Goal: Check status: Check status

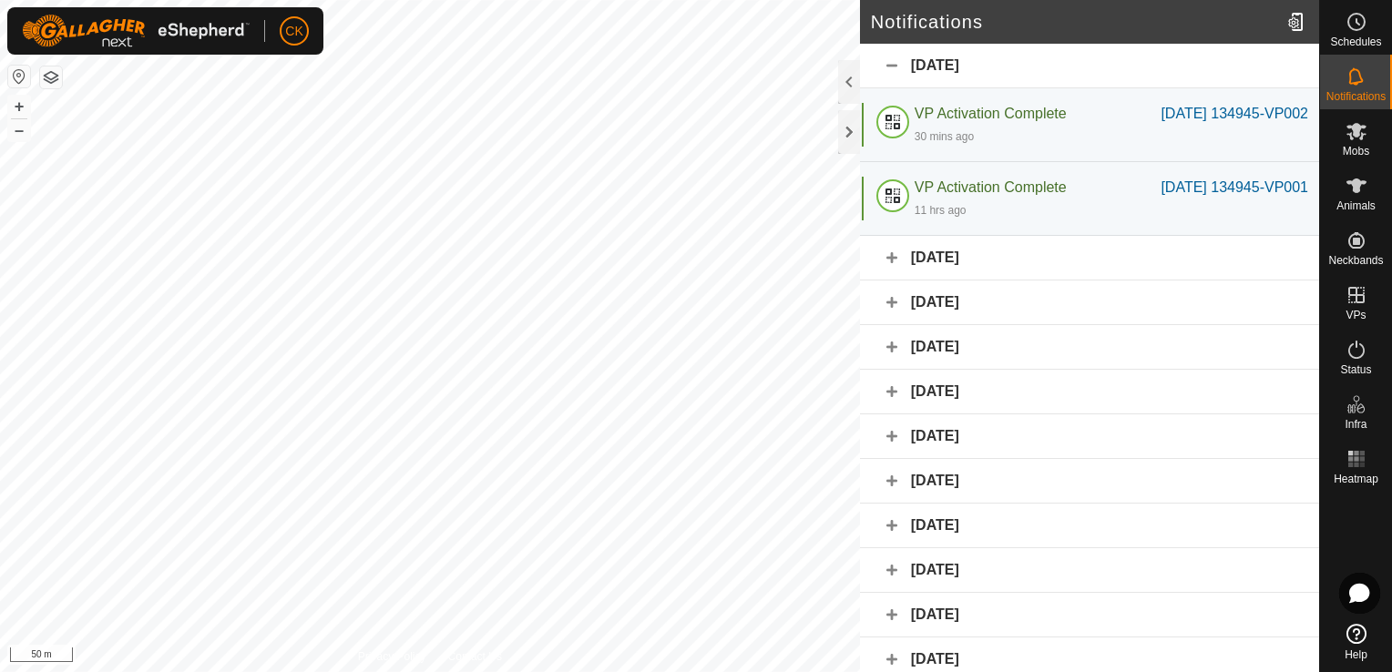
click at [1262, 118] on div "[DATE] 134945-VP002" at bounding box center [1235, 114] width 148 height 22
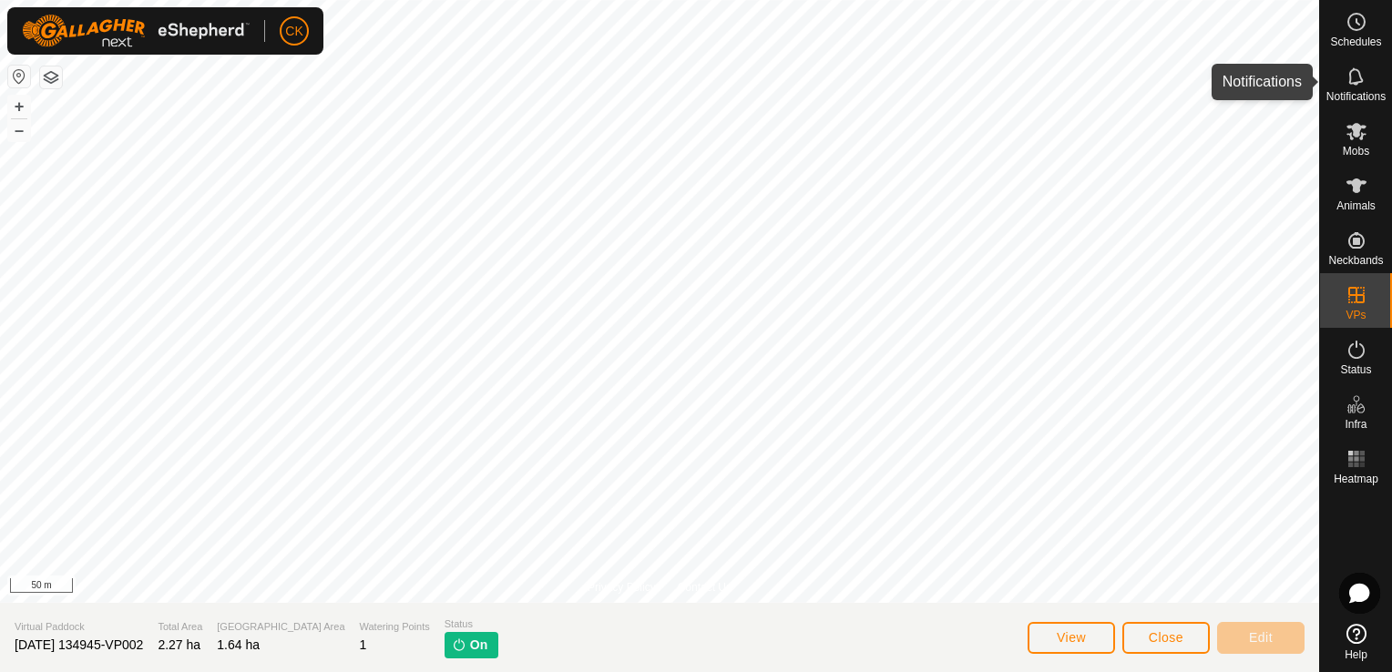
click at [1347, 70] on icon at bounding box center [1357, 77] width 22 height 22
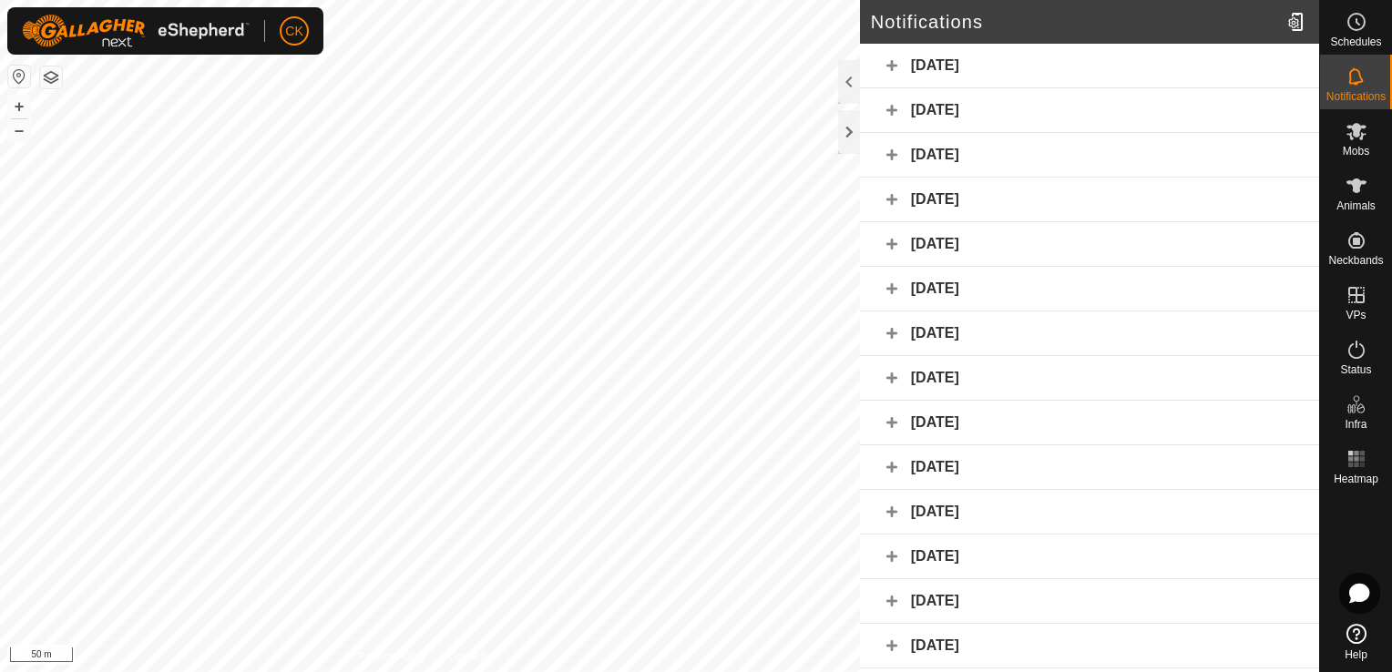
click at [928, 57] on div "[DATE]" at bounding box center [1089, 66] width 459 height 45
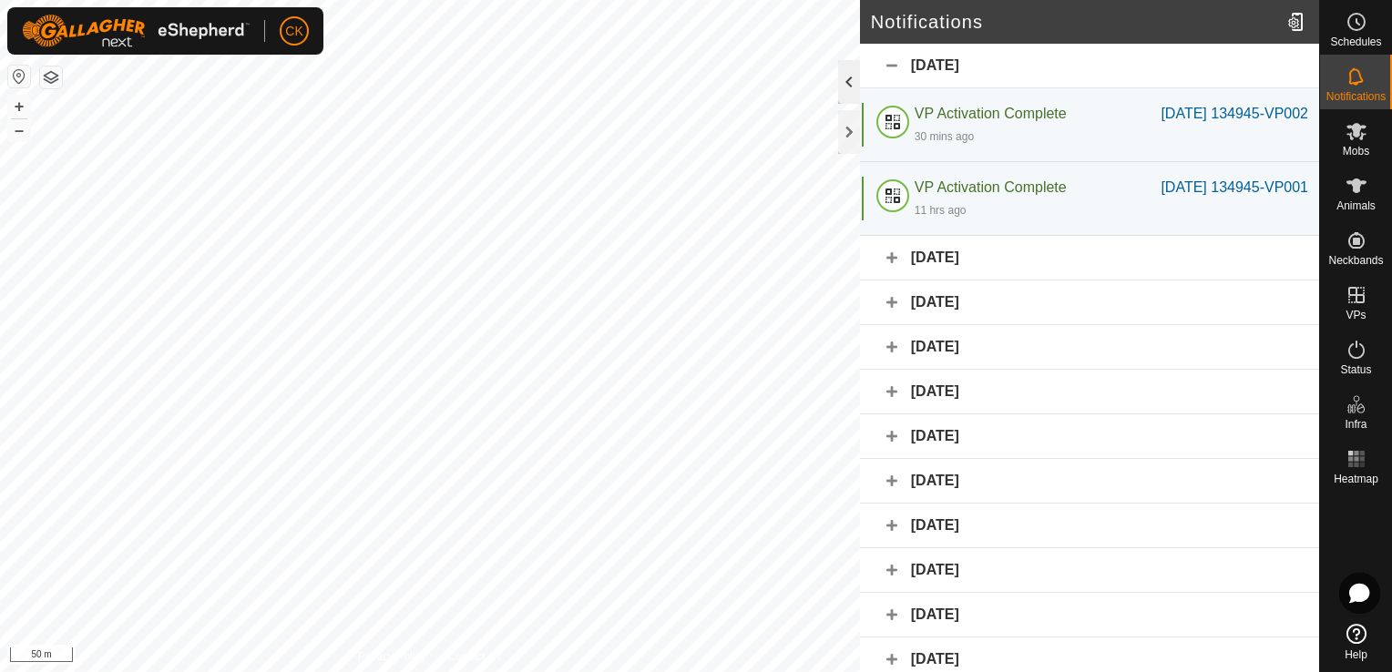
click at [846, 75] on div at bounding box center [849, 82] width 22 height 44
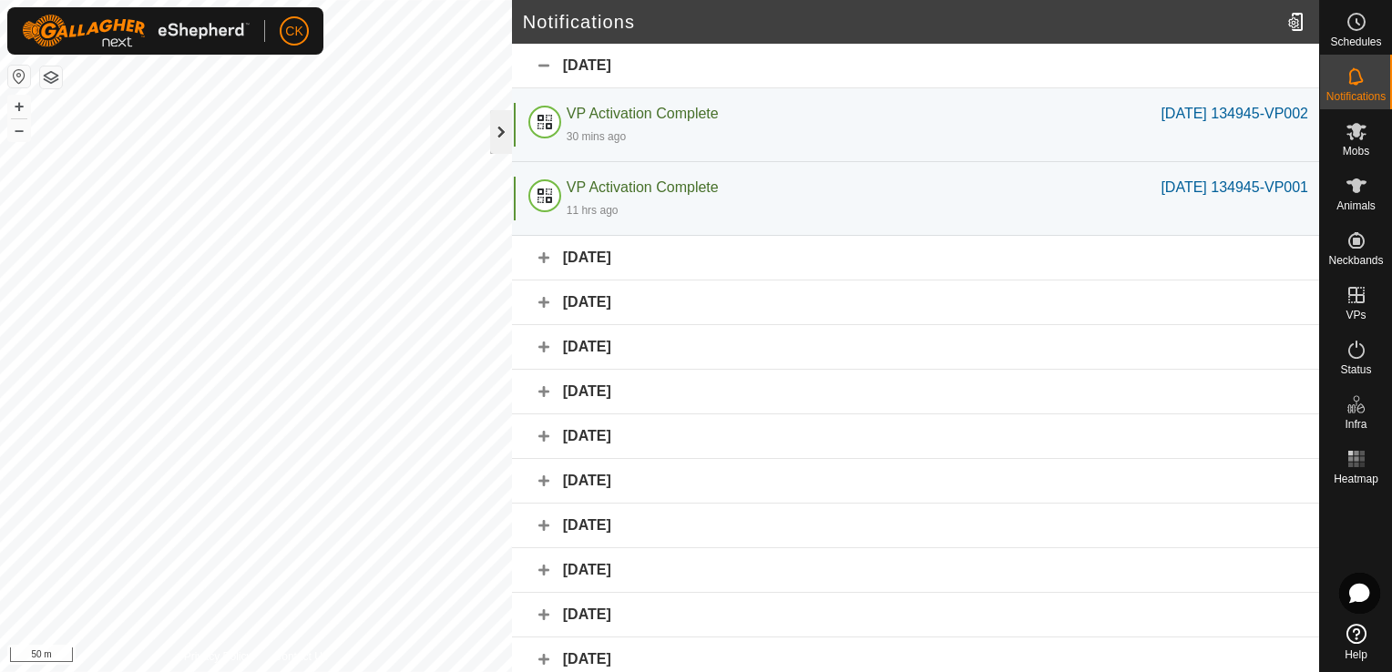
click at [496, 118] on div at bounding box center [501, 132] width 22 height 44
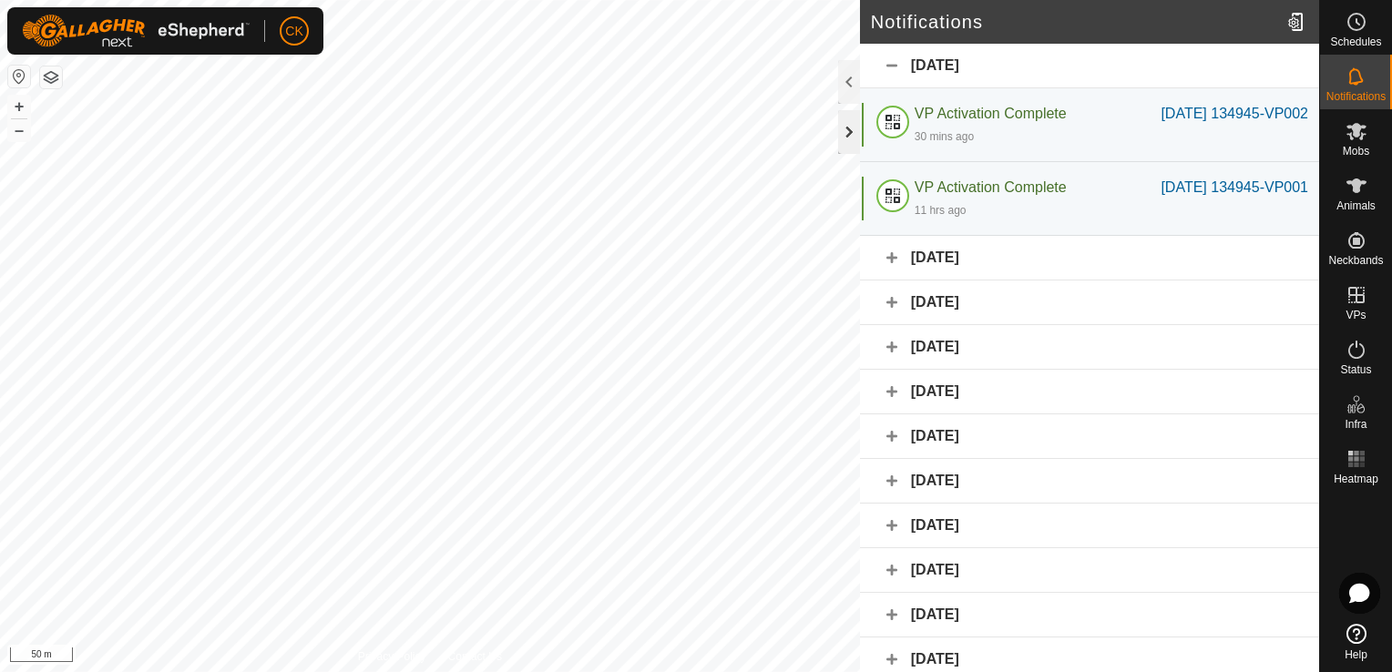
click at [845, 138] on div at bounding box center [849, 132] width 22 height 44
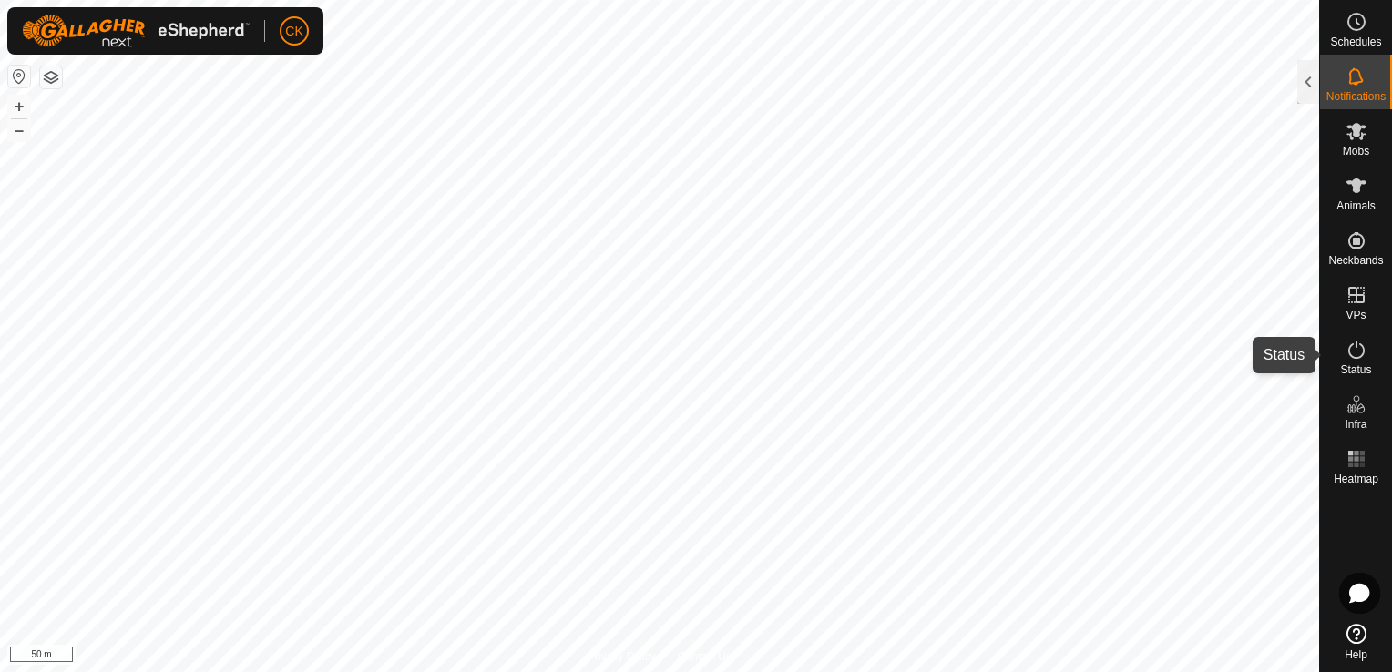
click at [1361, 344] on icon at bounding box center [1356, 350] width 16 height 18
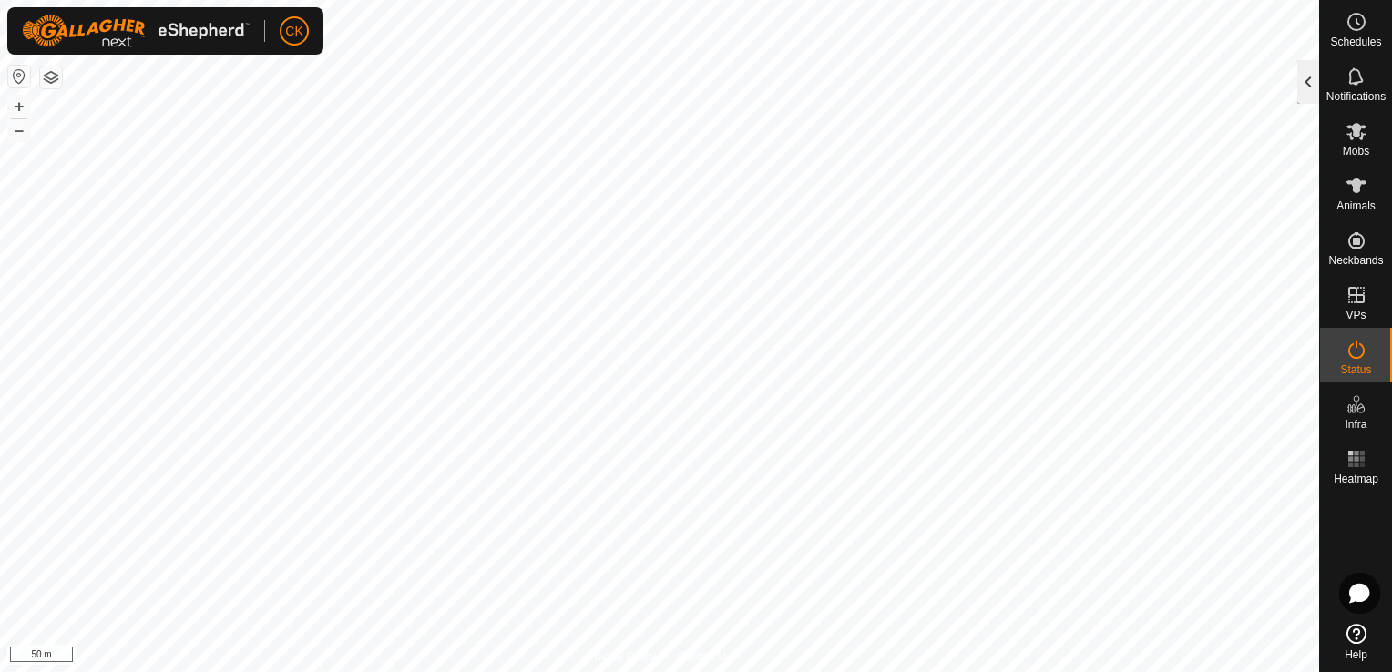
click at [1302, 78] on div at bounding box center [1308, 82] width 22 height 44
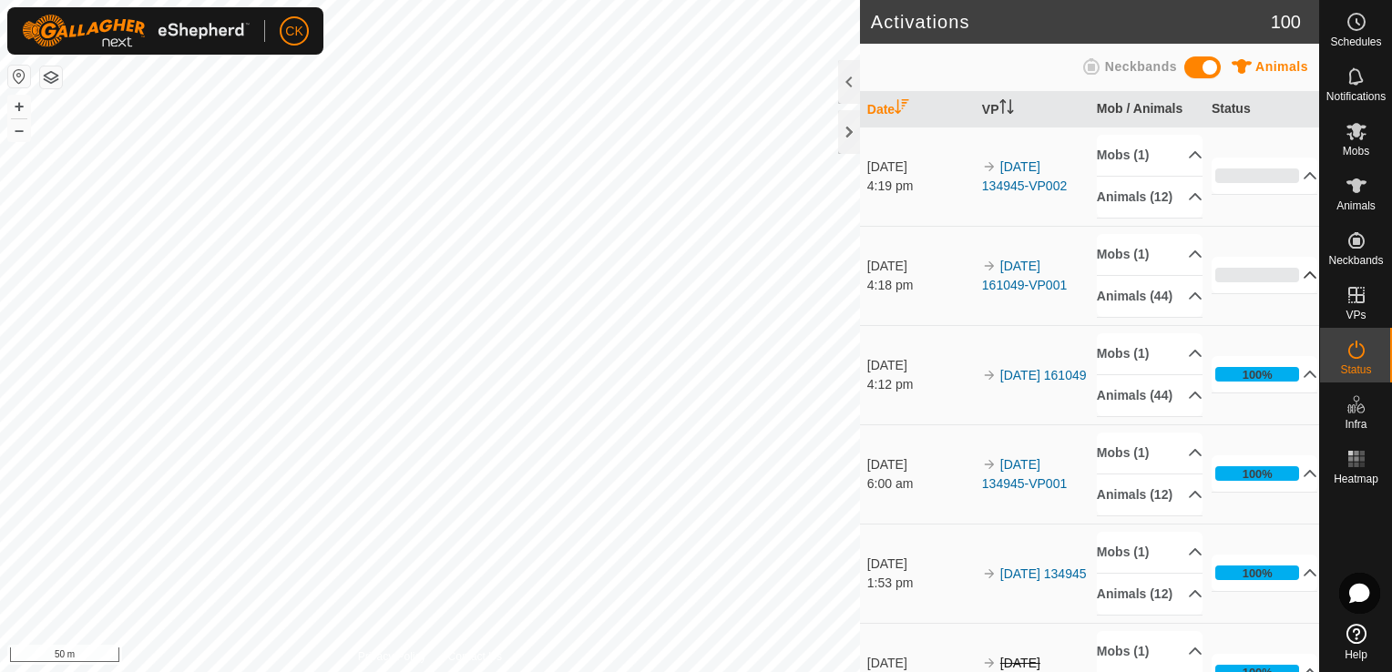
click at [1289, 293] on p-accordion-header "0%" at bounding box center [1265, 275] width 107 height 36
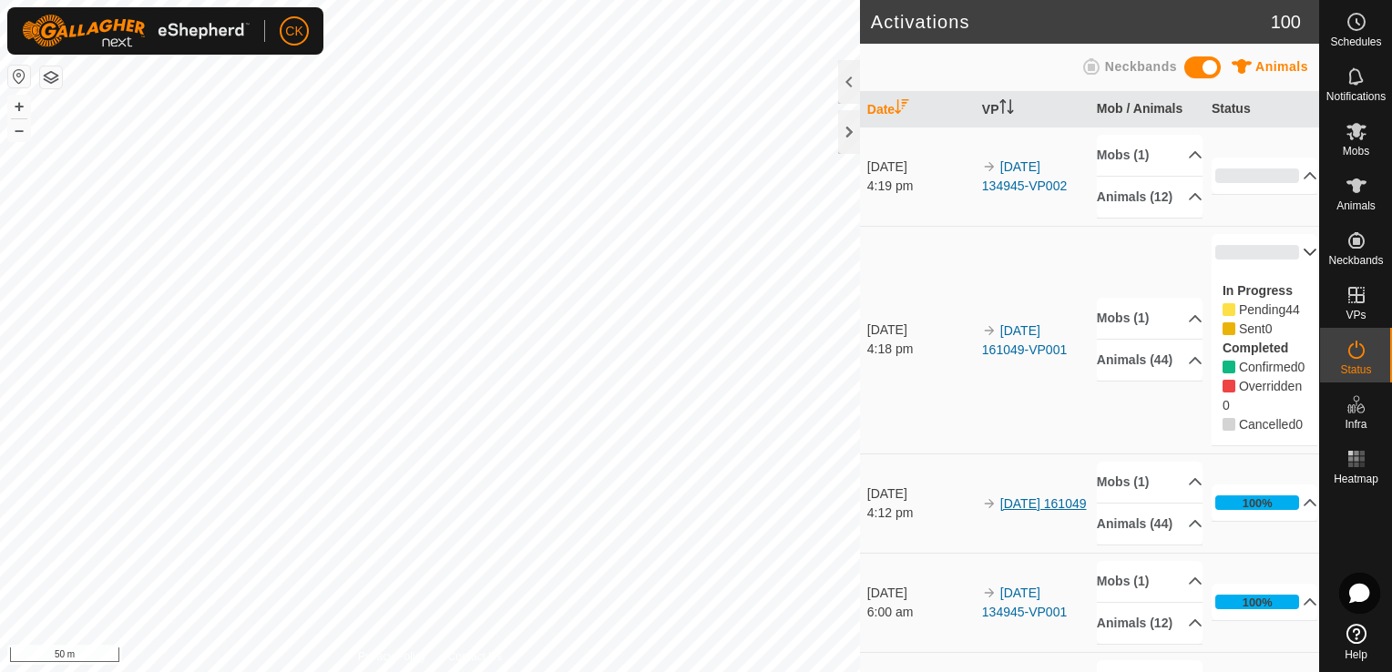
click at [1009, 511] on link "2025-08-18 161049" at bounding box center [1043, 504] width 87 height 15
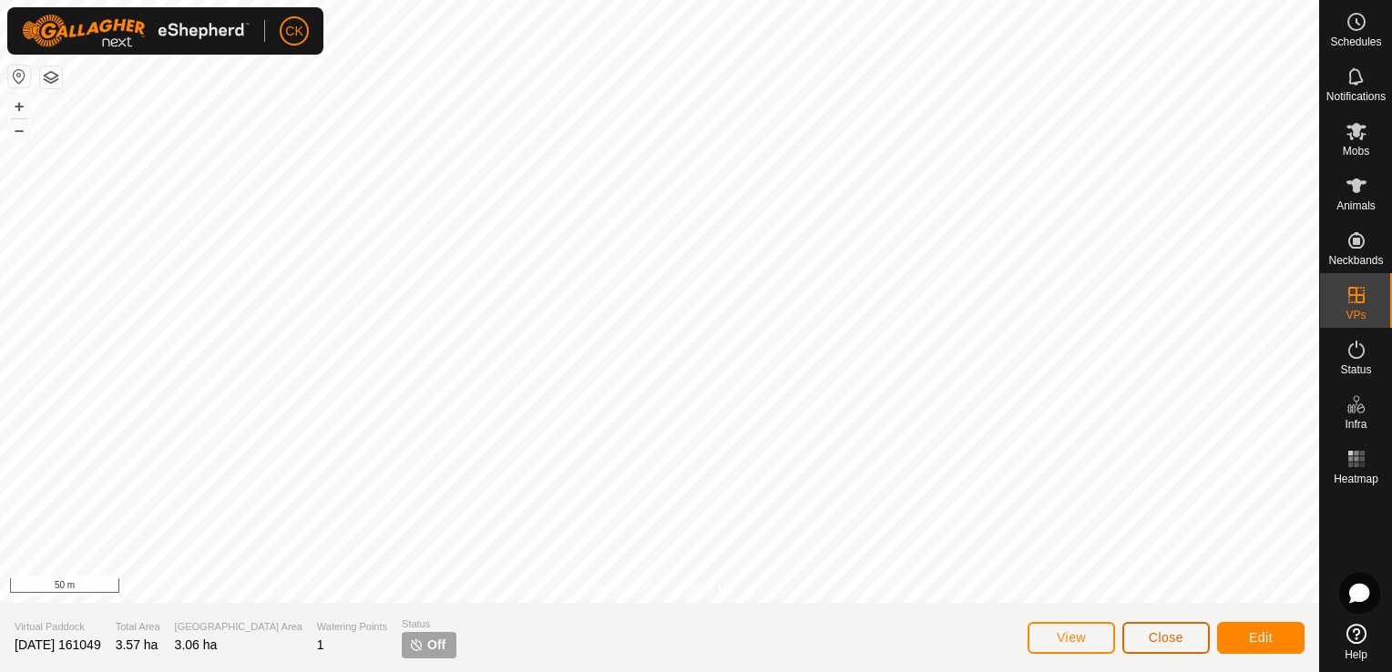
click at [1172, 637] on span "Close" at bounding box center [1166, 637] width 35 height 15
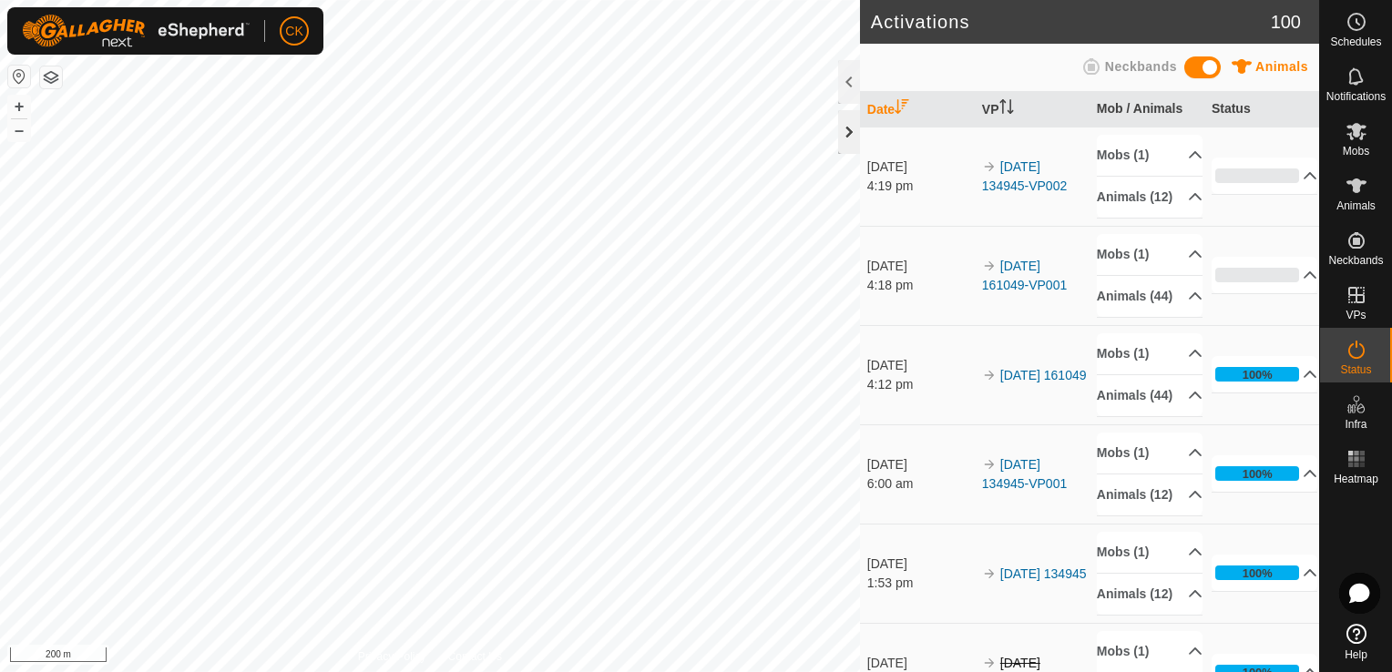
click at [847, 123] on div at bounding box center [849, 132] width 22 height 44
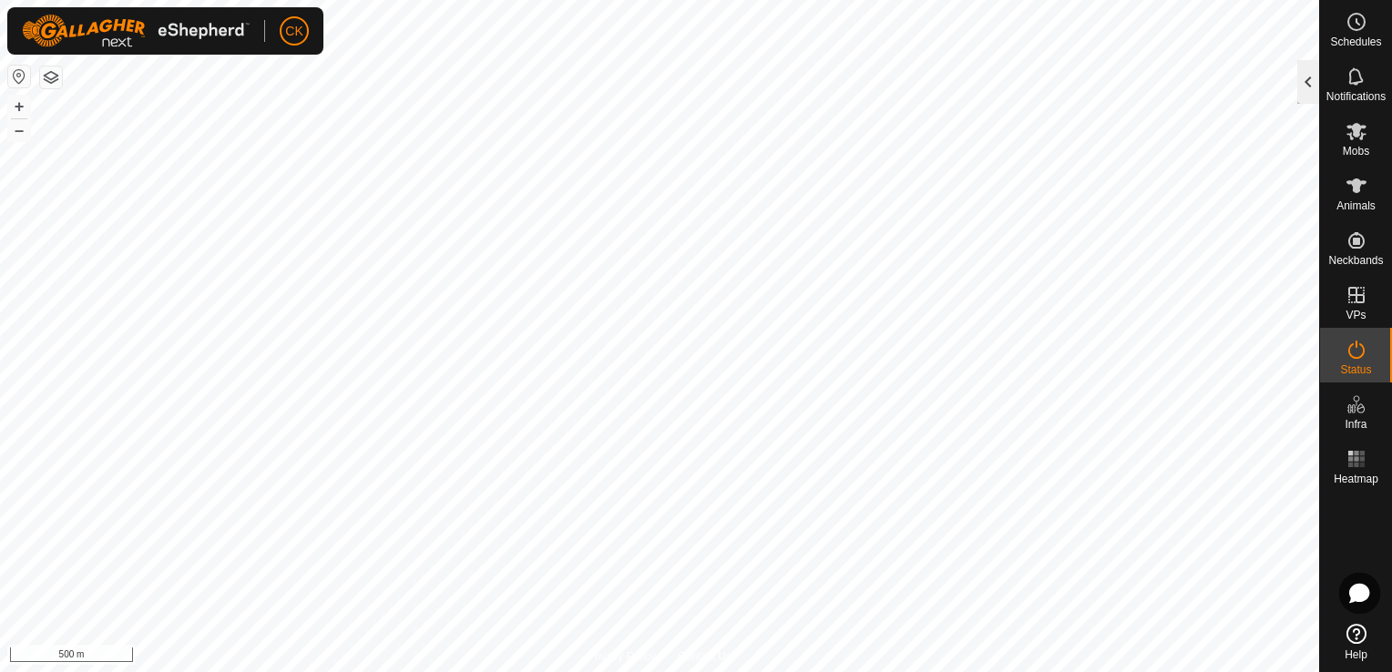
click at [1300, 86] on div at bounding box center [1308, 82] width 22 height 44
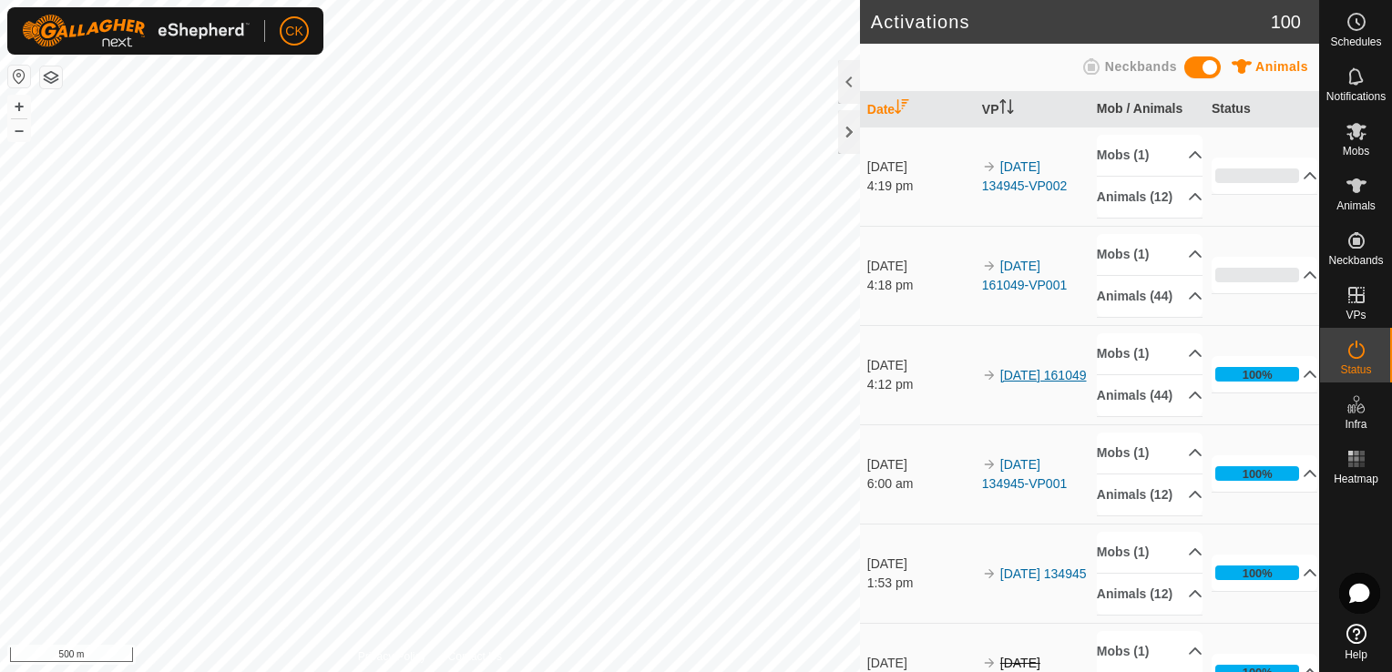
click at [1009, 383] on link "2025-08-18 161049" at bounding box center [1043, 375] width 87 height 15
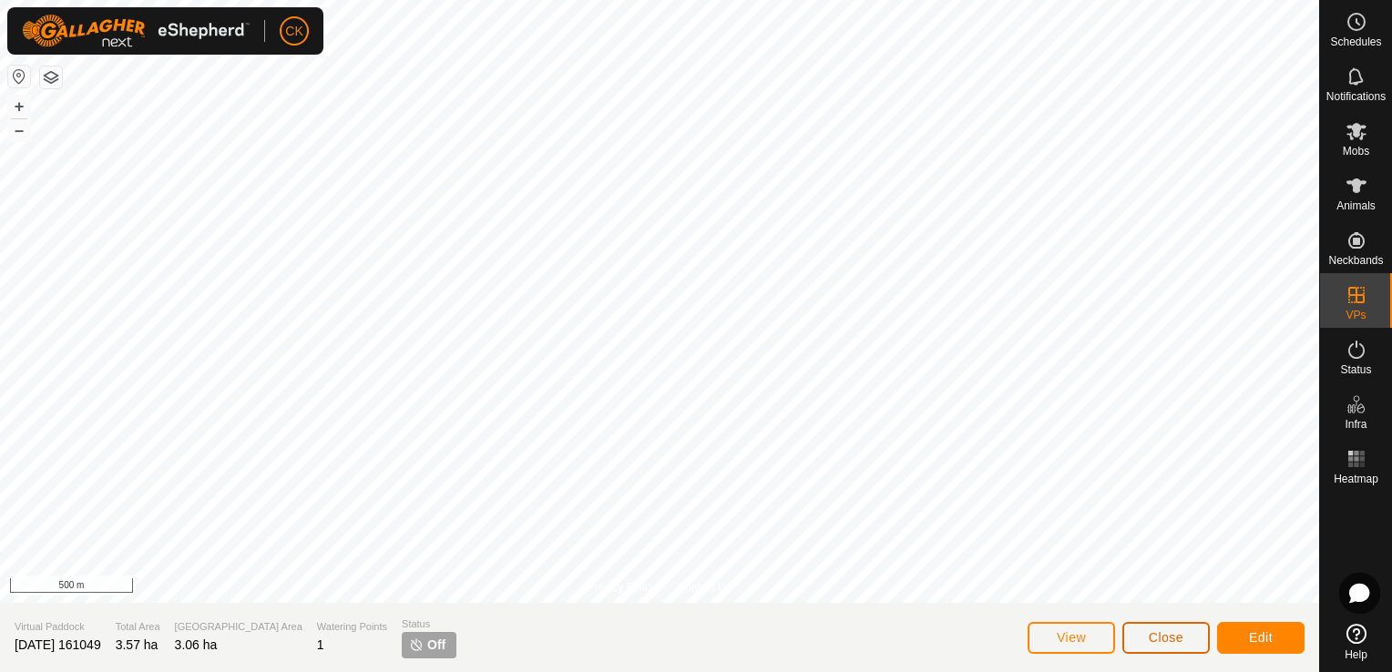
click at [1178, 637] on span "Close" at bounding box center [1166, 637] width 35 height 15
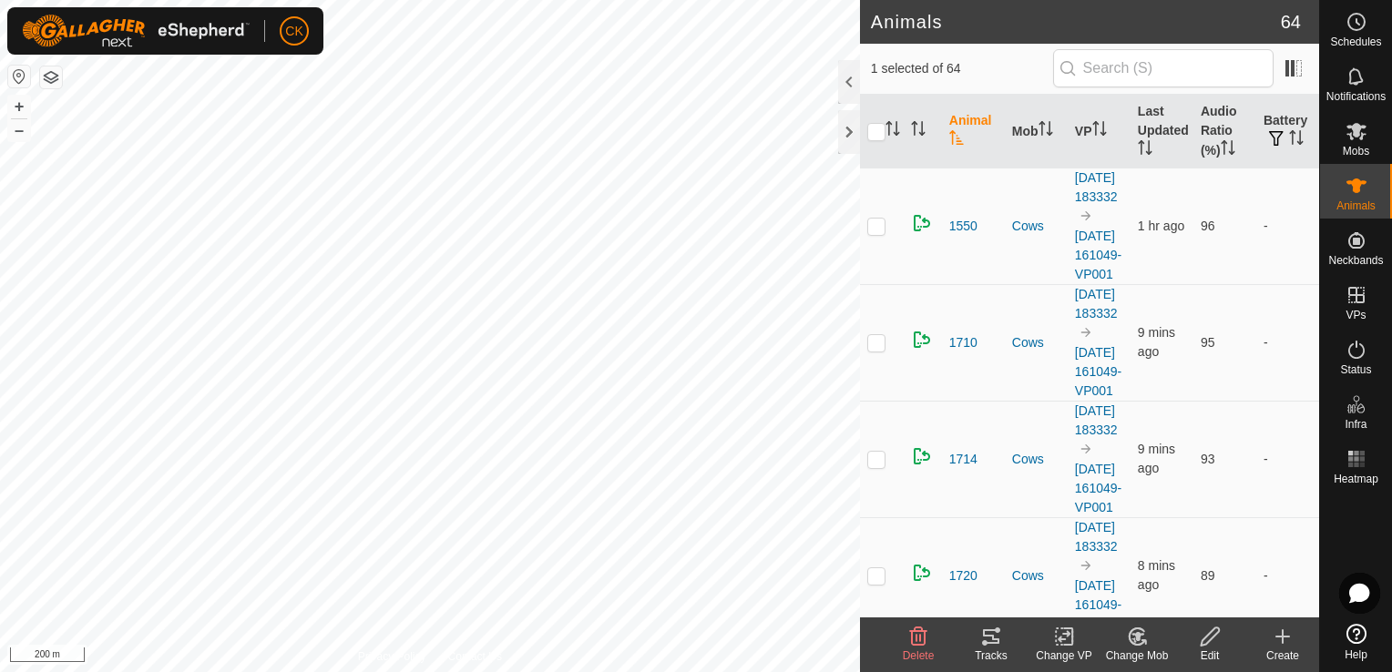
checkbox input "false"
click at [1131, 119] on th "Last Updated" at bounding box center [1162, 132] width 63 height 74
